Goal: Navigation & Orientation: Find specific page/section

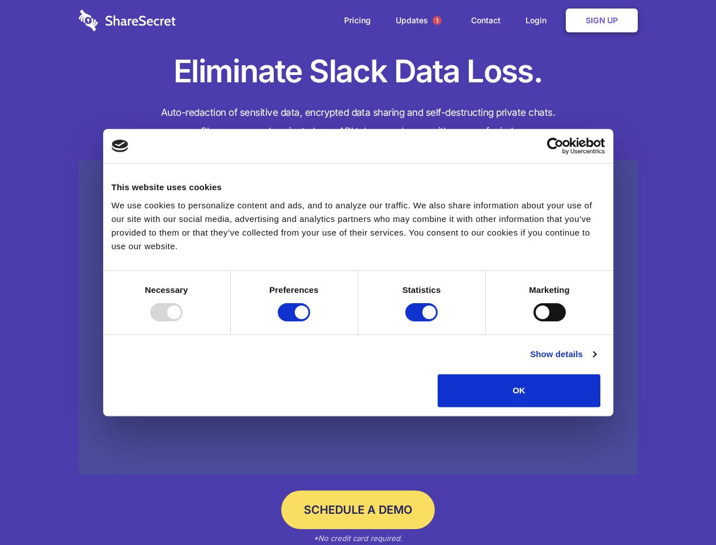
click at [183, 321] on div at bounding box center [166, 312] width 32 height 18
click at [310, 321] on input "Preferences" at bounding box center [294, 312] width 32 height 18
checkbox input "false"
click at [423, 321] on input "Statistics" at bounding box center [422, 312] width 32 height 18
checkbox input "false"
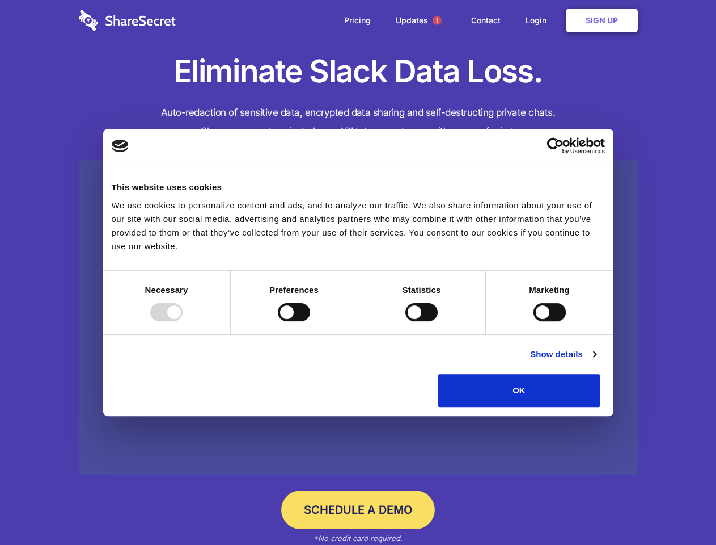
click at [534, 321] on input "Marketing" at bounding box center [550, 312] width 32 height 18
checkbox input "true"
click at [596, 361] on link "Show details" at bounding box center [563, 354] width 66 height 14
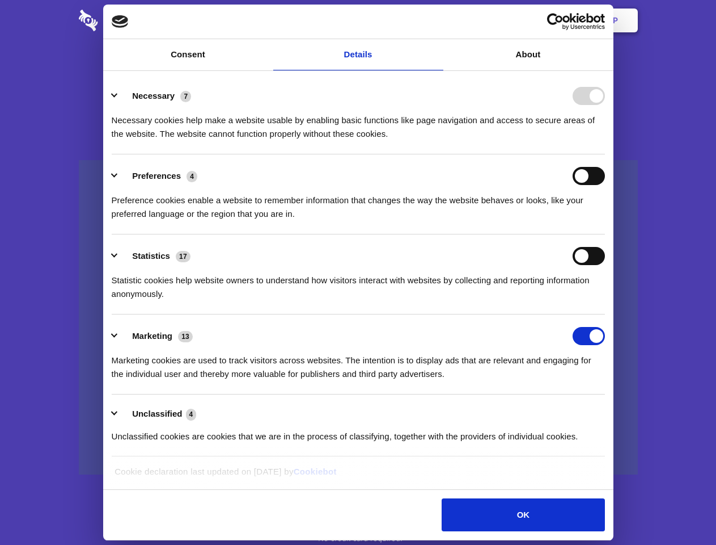
click at [610, 411] on ul "Necessary 7 Necessary cookies help make a website usable by enabling basic func…" at bounding box center [358, 265] width 504 height 382
click at [437, 20] on span "1" at bounding box center [437, 20] width 9 height 9
